Goal: Book appointment/travel/reservation

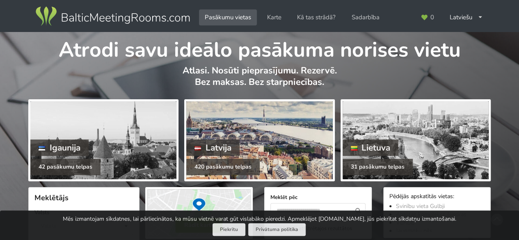
click at [257, 121] on div at bounding box center [259, 140] width 146 height 78
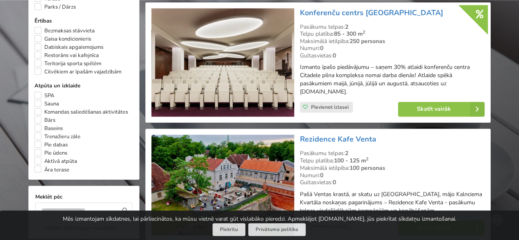
scroll to position [616, 0]
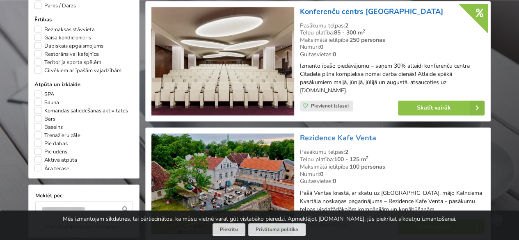
click at [343, 12] on link "Konferenču centrs [GEOGRAPHIC_DATA]" at bounding box center [371, 12] width 143 height 10
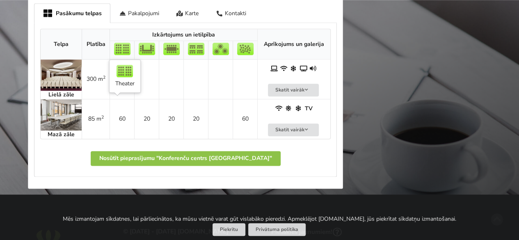
scroll to position [452, 0]
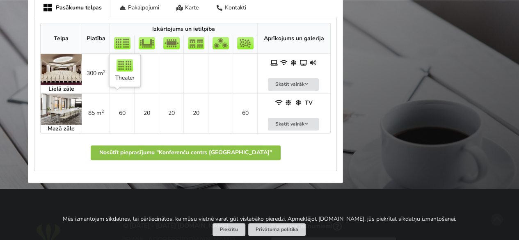
click at [120, 114] on td "60" at bounding box center [122, 113] width 25 height 40
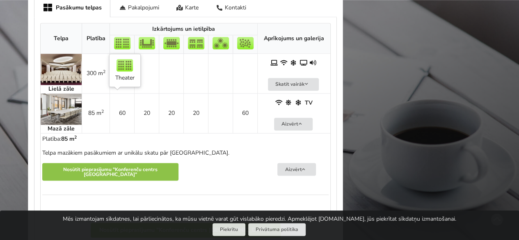
click at [121, 115] on td "60" at bounding box center [122, 113] width 25 height 40
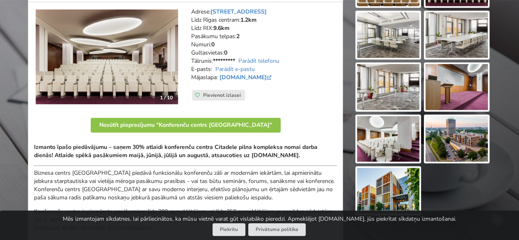
scroll to position [164, 0]
